Goal: Transaction & Acquisition: Book appointment/travel/reservation

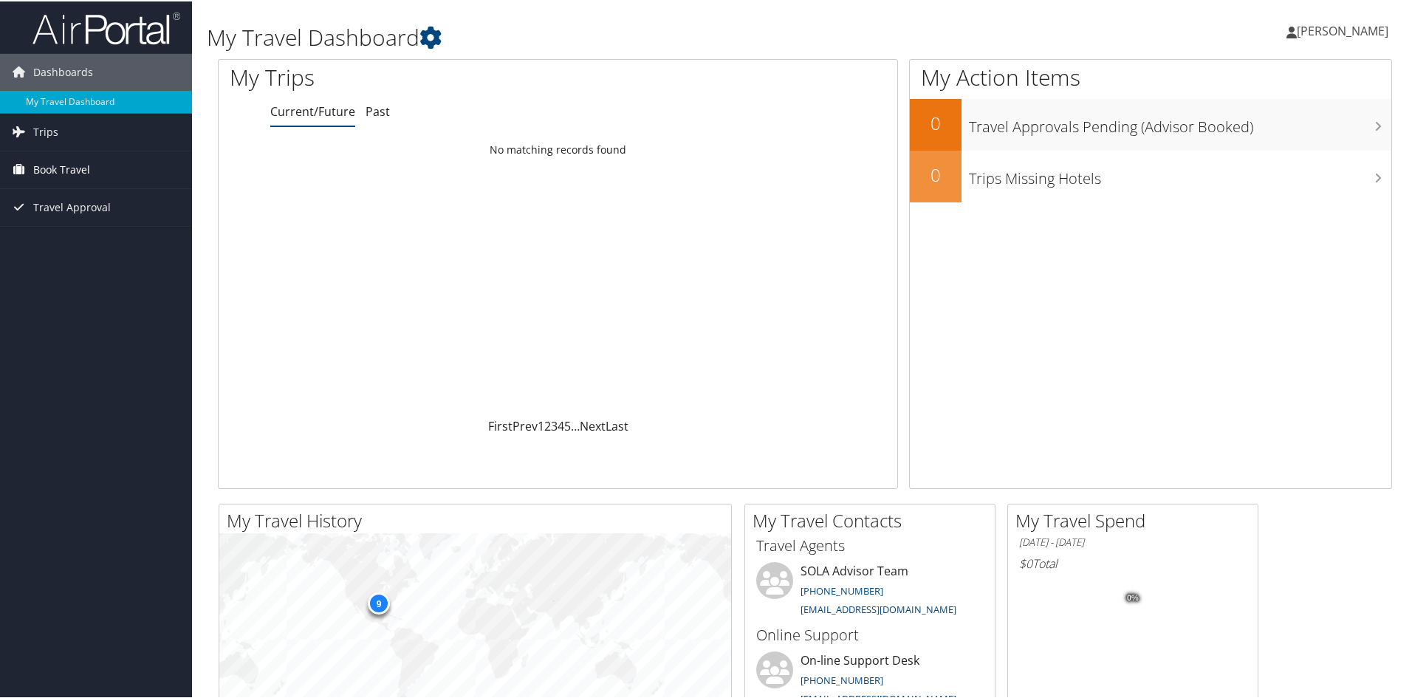
click at [37, 172] on span "Book Travel" at bounding box center [61, 168] width 57 height 37
click at [47, 219] on link "Book/Manage Online Trips" at bounding box center [96, 220] width 192 height 22
